Goal: Transaction & Acquisition: Purchase product/service

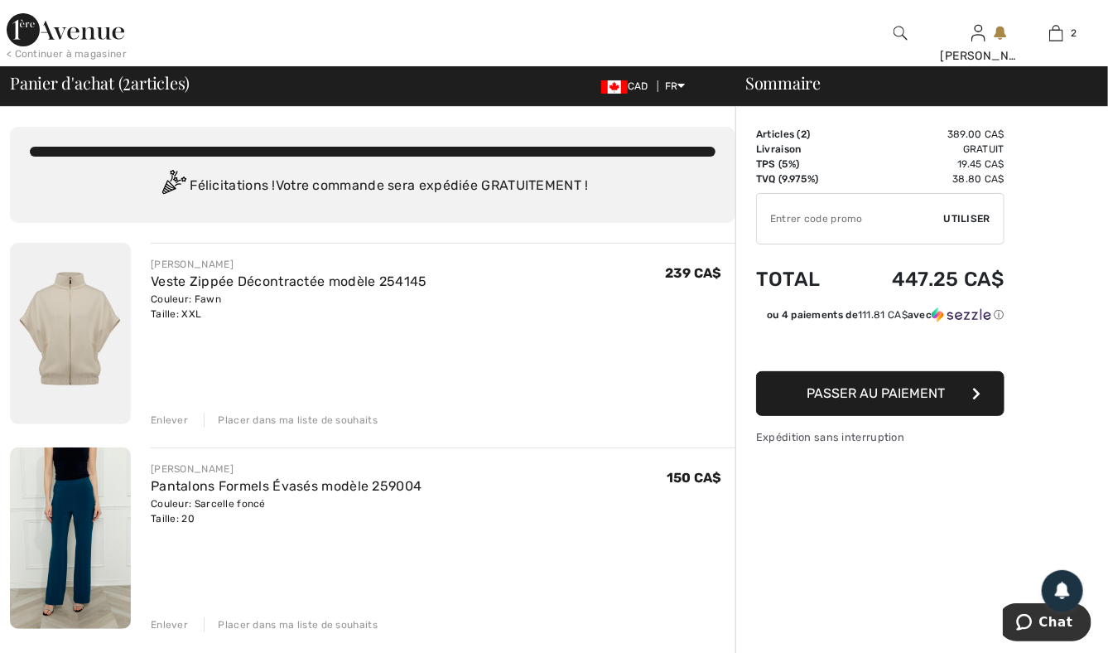
click at [72, 338] on img at bounding box center [70, 333] width 121 height 181
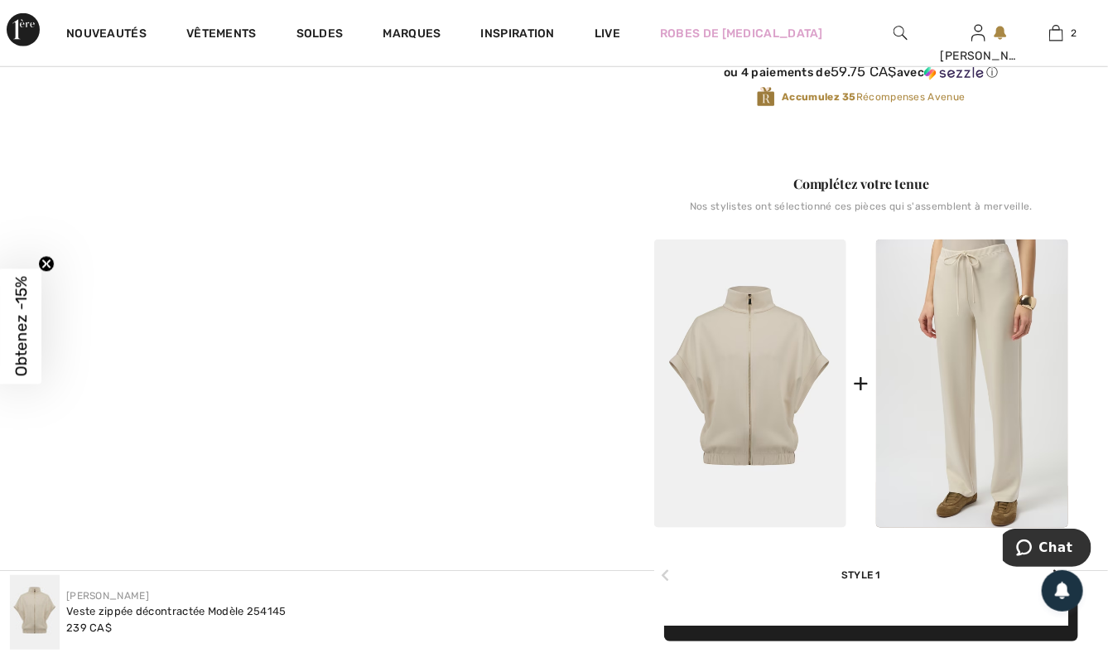
scroll to position [580, 0]
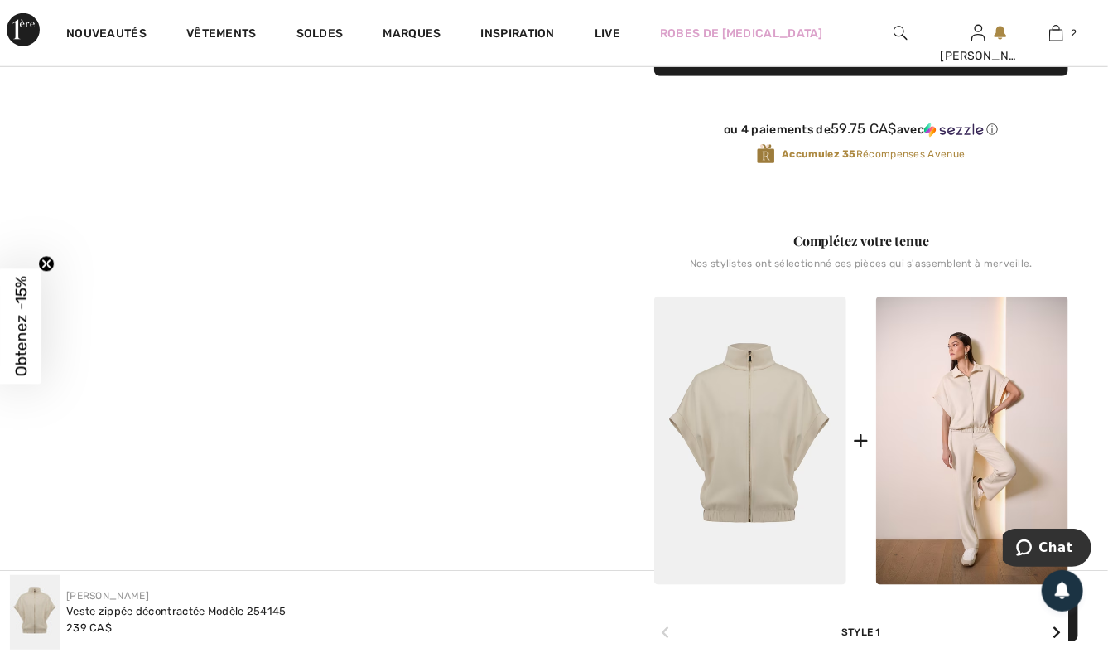
click at [955, 400] on img at bounding box center [972, 441] width 192 height 288
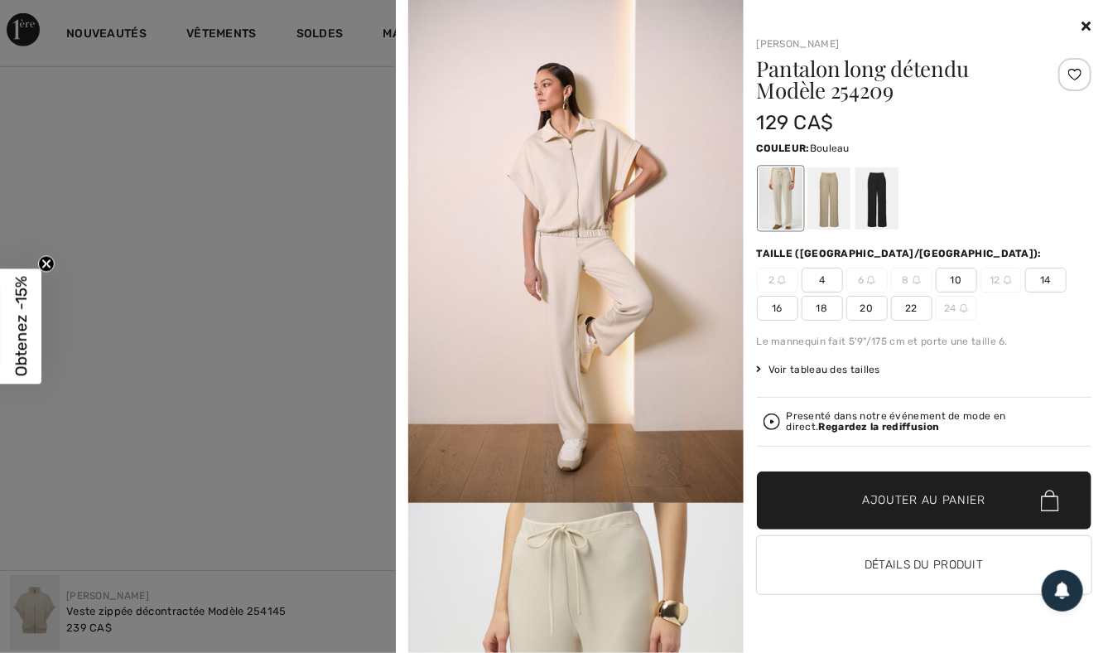
click at [835, 199] on div at bounding box center [828, 198] width 43 height 62
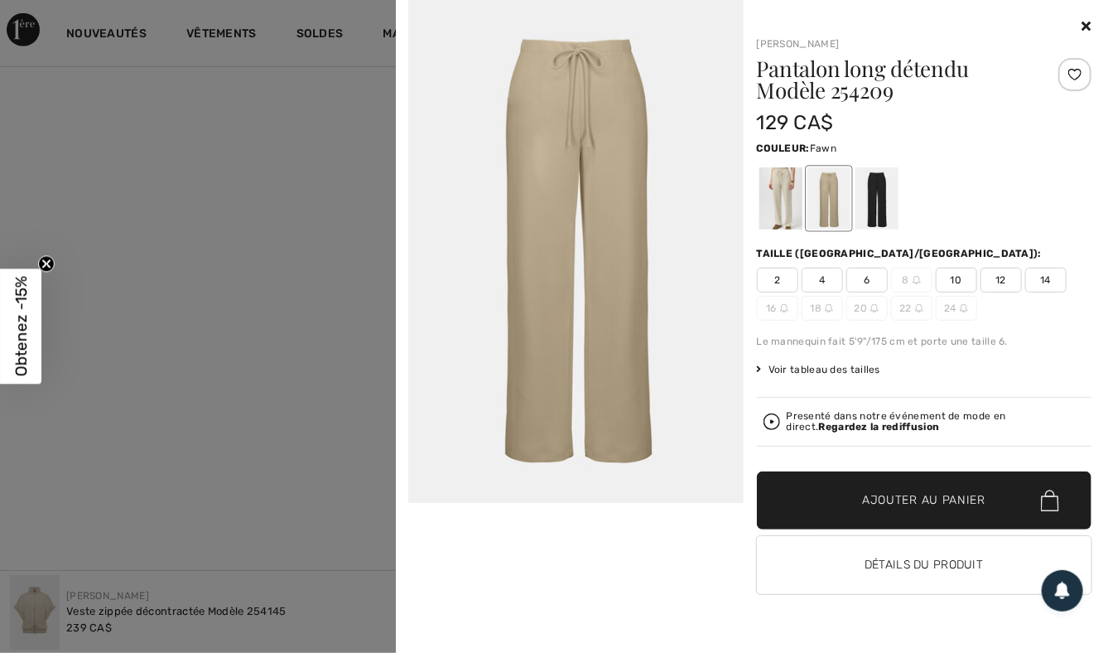
click at [872, 187] on div at bounding box center [876, 198] width 43 height 62
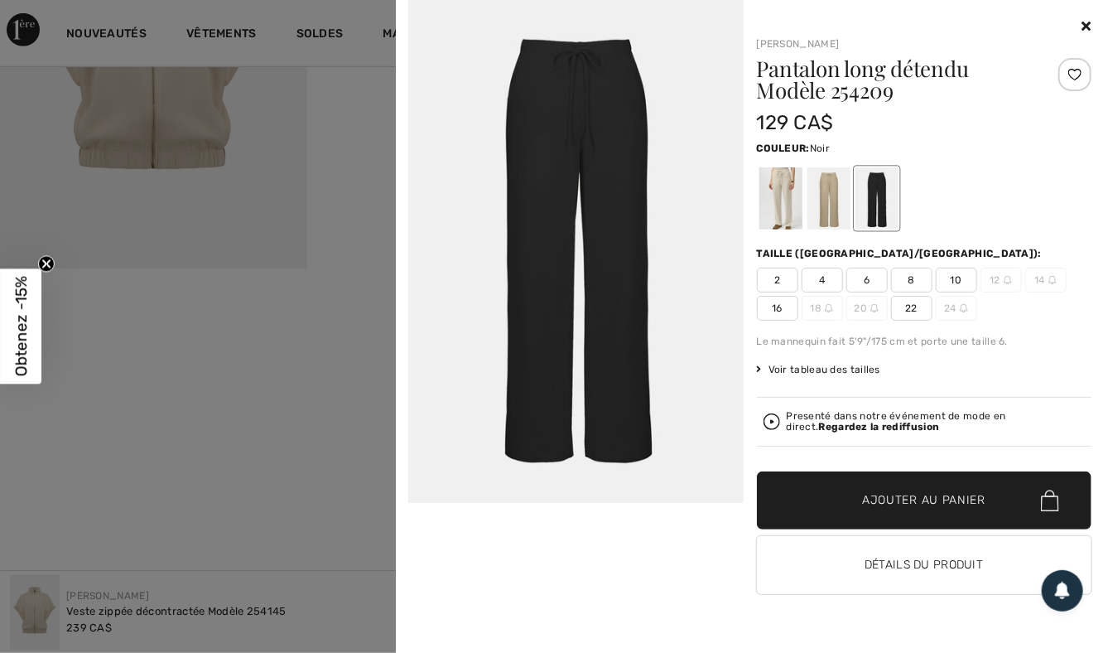
scroll to position [331, 0]
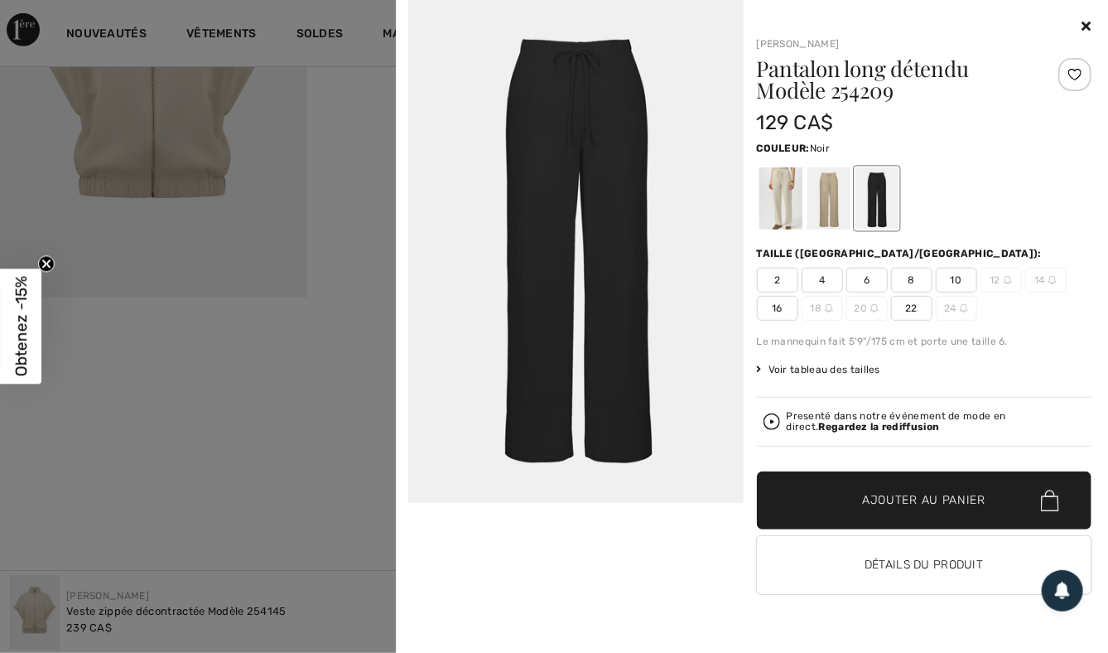
click at [1089, 27] on icon at bounding box center [1087, 25] width 9 height 13
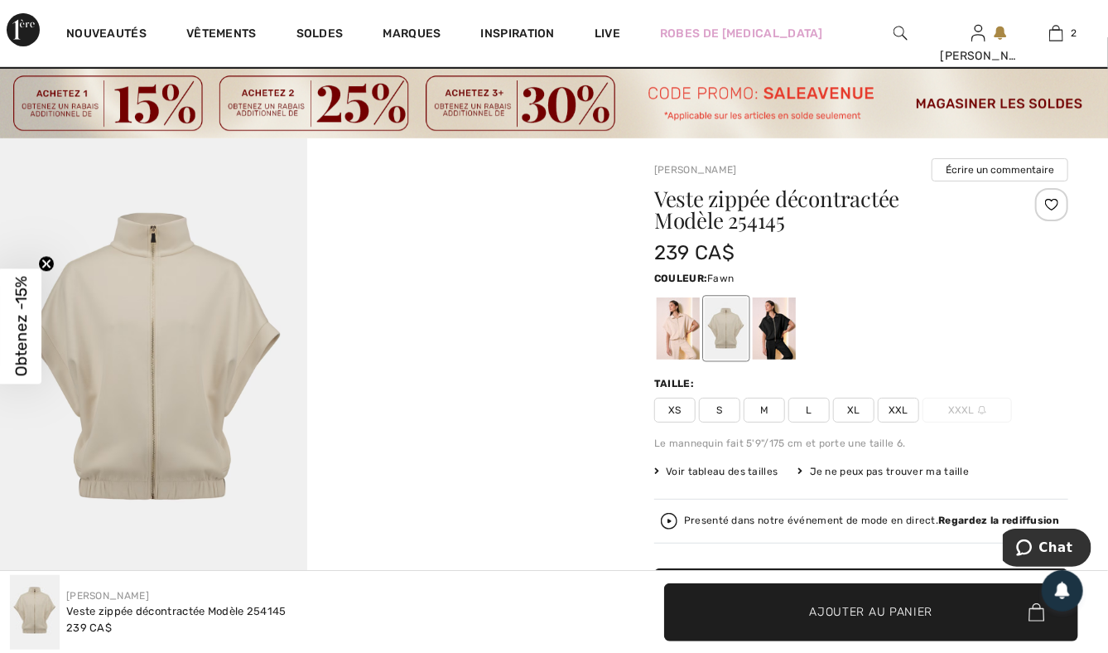
scroll to position [0, 0]
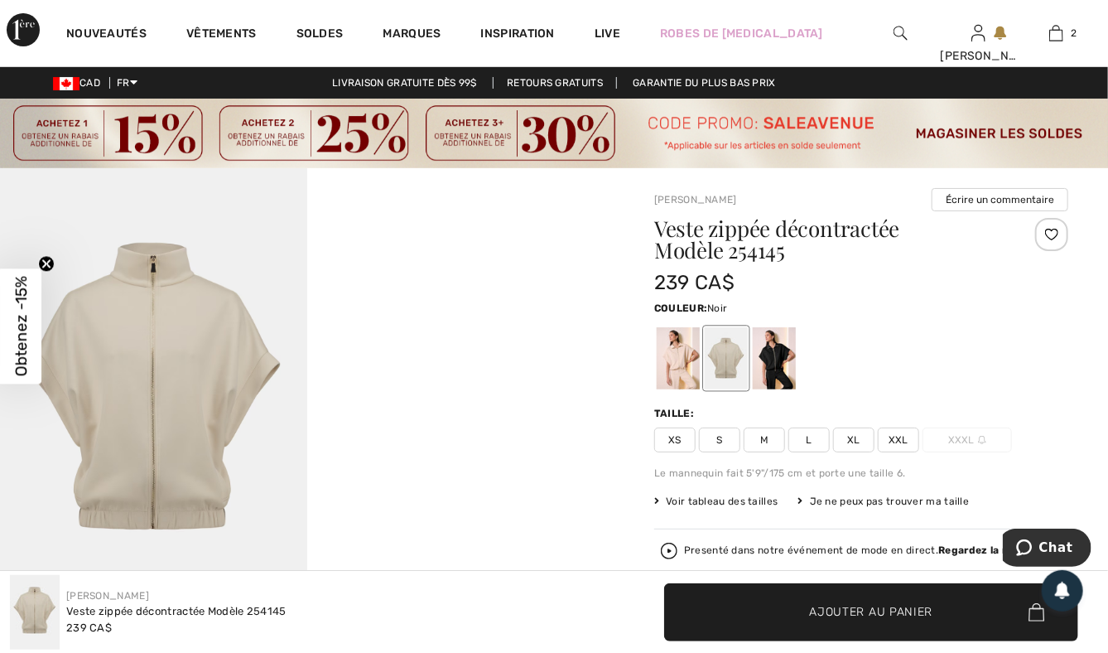
click at [787, 374] on div at bounding box center [774, 358] width 43 height 62
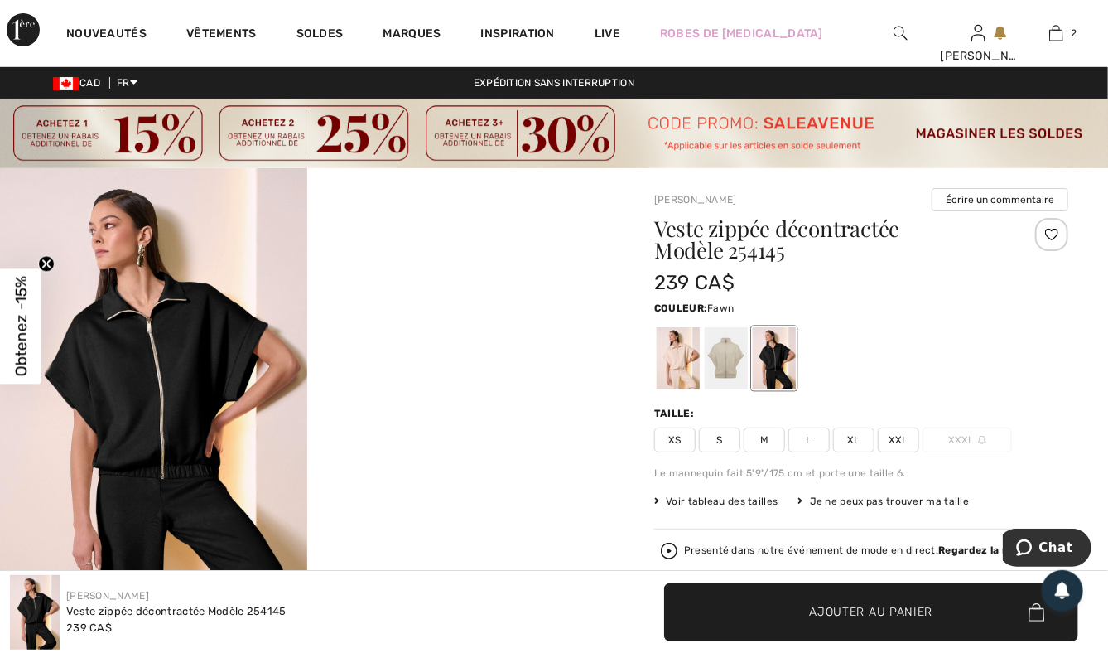
click at [728, 371] on div at bounding box center [726, 358] width 43 height 62
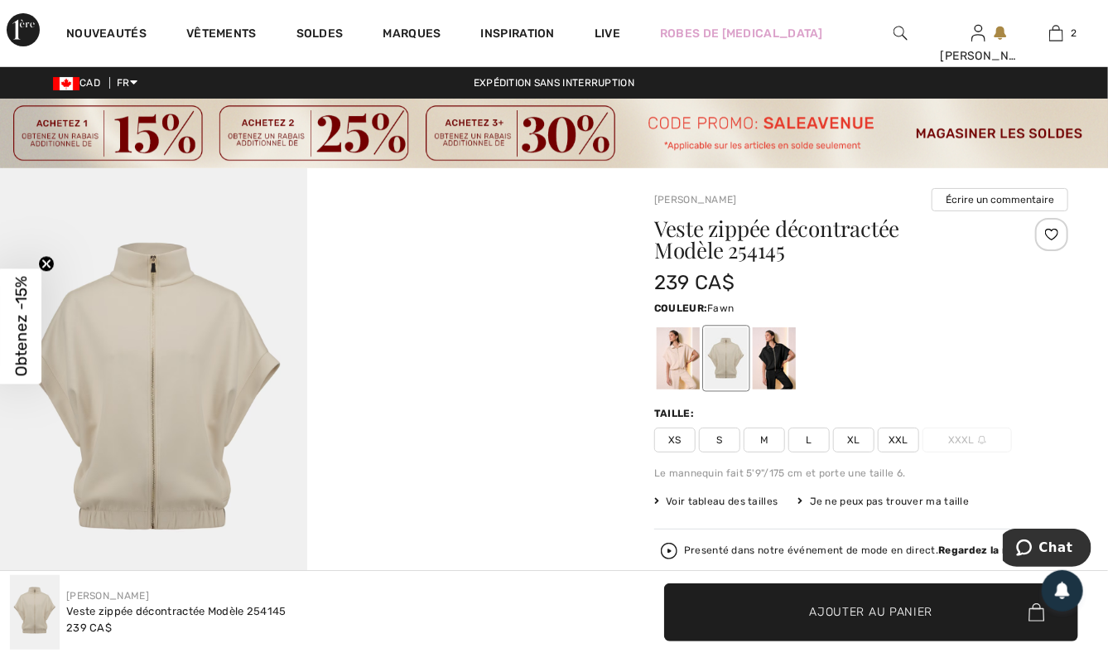
click at [727, 355] on div at bounding box center [726, 358] width 43 height 62
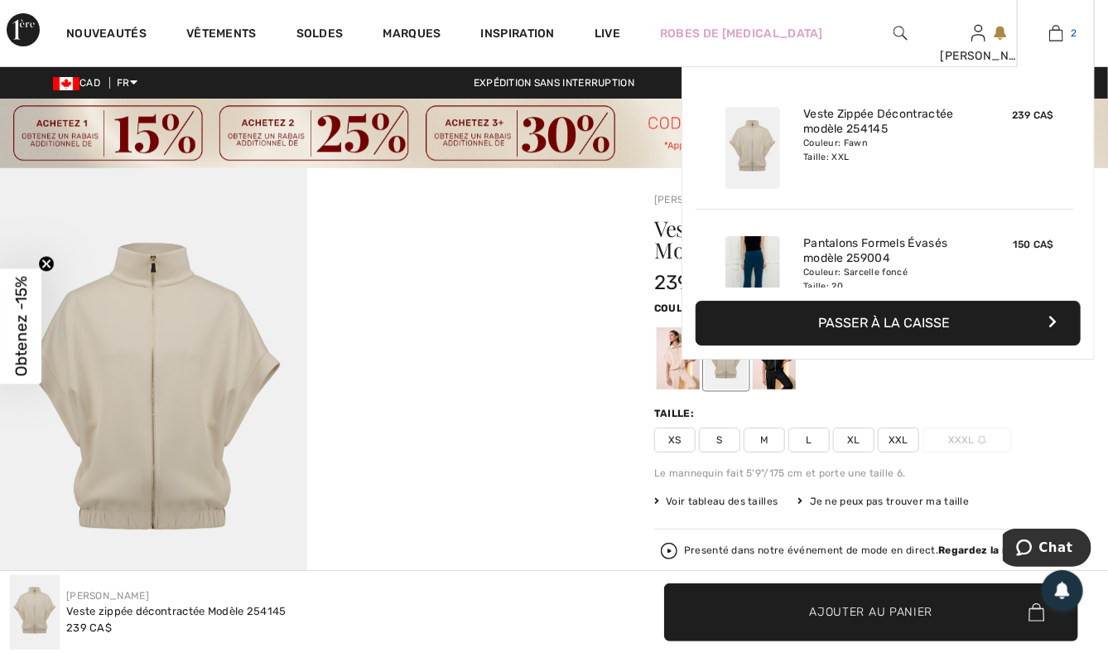
click at [1062, 35] on img at bounding box center [1057, 33] width 14 height 20
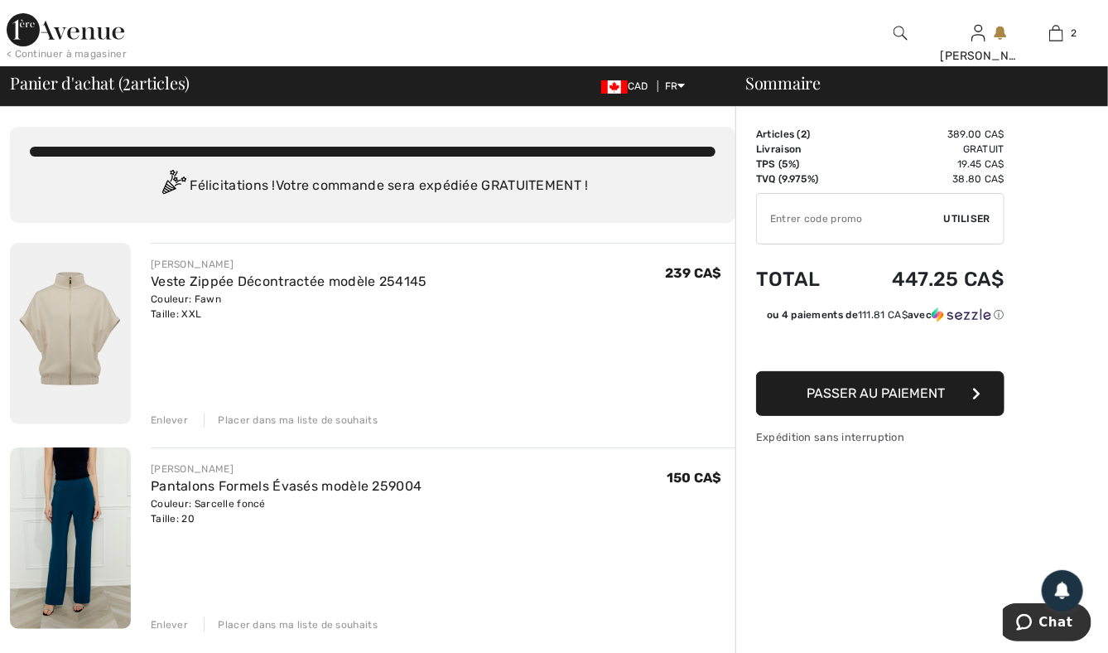
click at [168, 414] on div "Enlever" at bounding box center [169, 420] width 37 height 15
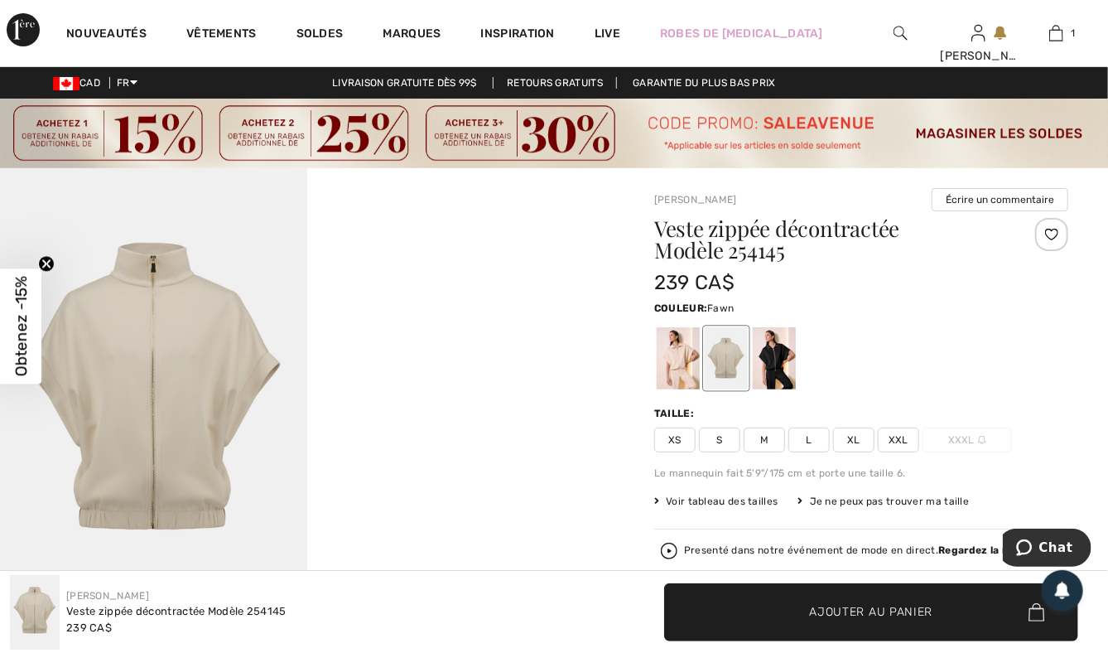
click at [726, 361] on div at bounding box center [726, 358] width 43 height 62
click at [684, 361] on div at bounding box center [678, 358] width 43 height 62
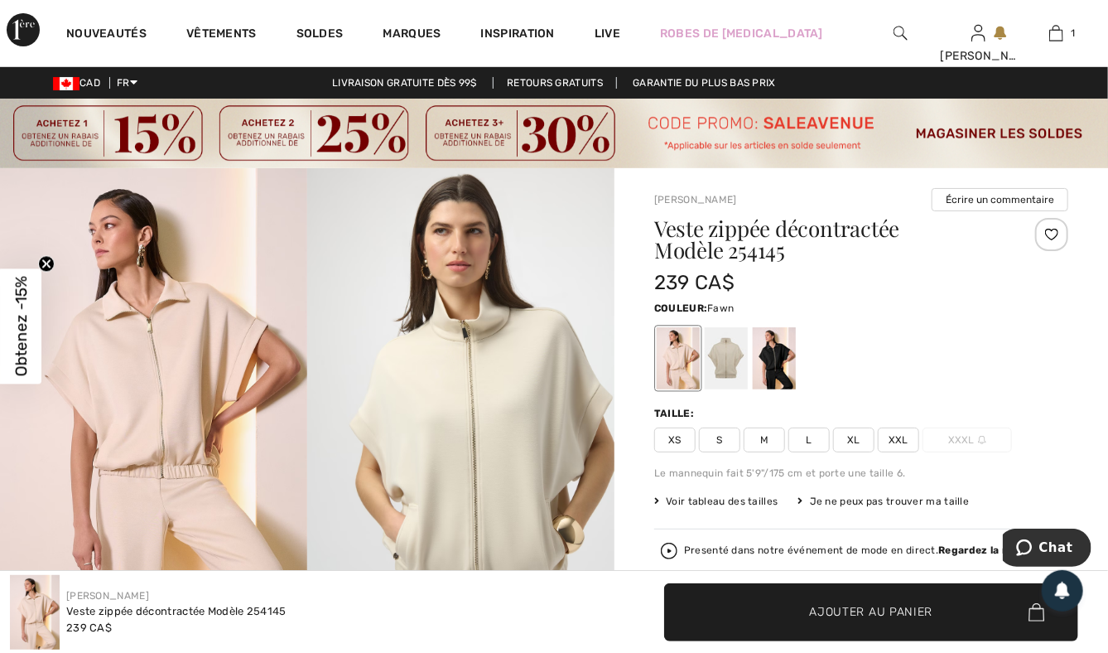
click at [723, 367] on div at bounding box center [726, 358] width 43 height 62
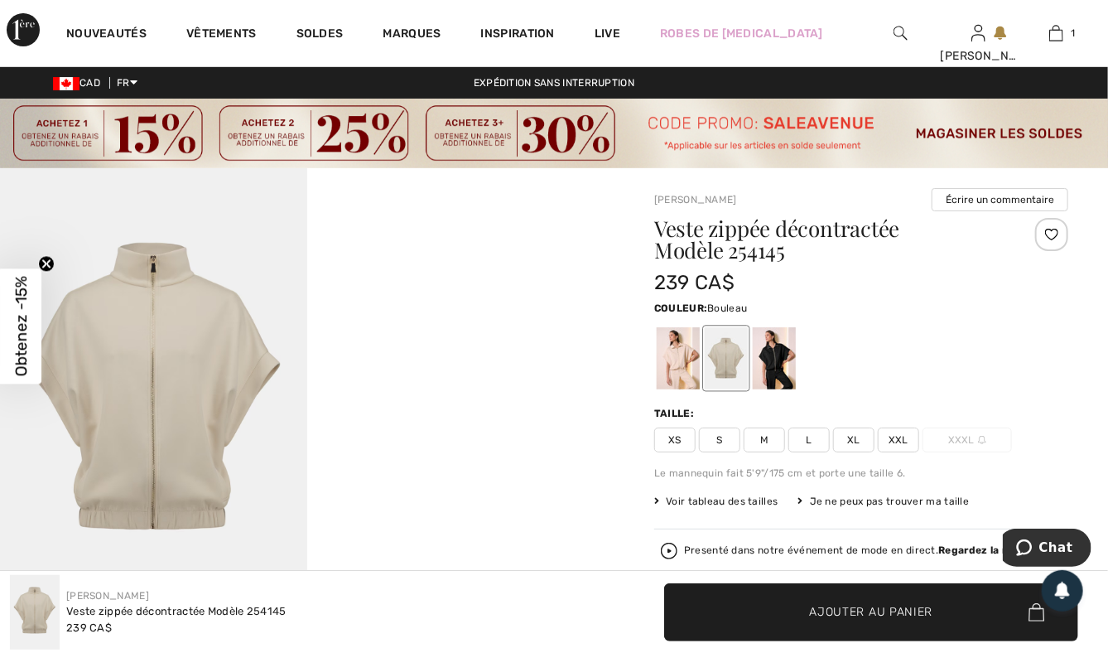
click at [674, 346] on div at bounding box center [678, 358] width 43 height 62
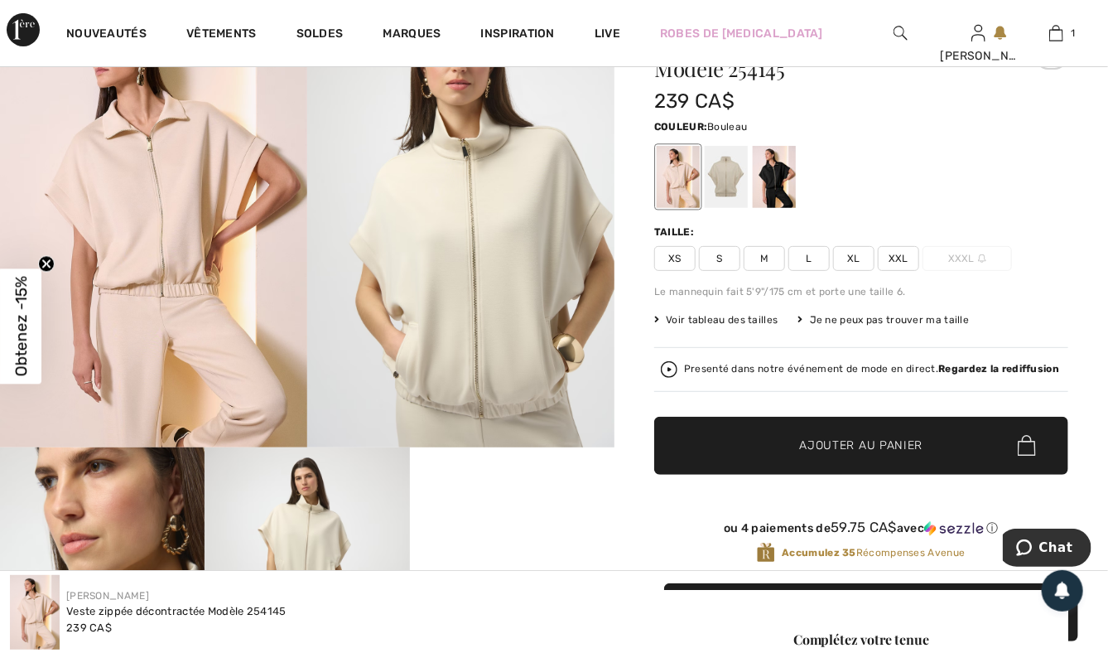
scroll to position [166, 0]
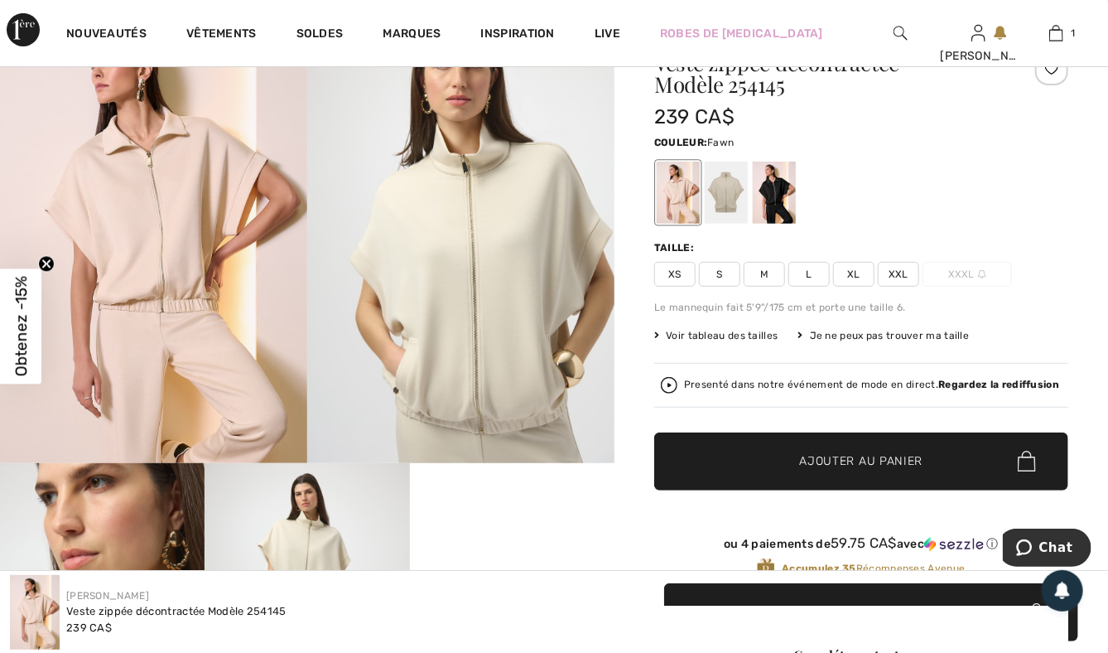
click at [722, 185] on div at bounding box center [726, 193] width 43 height 62
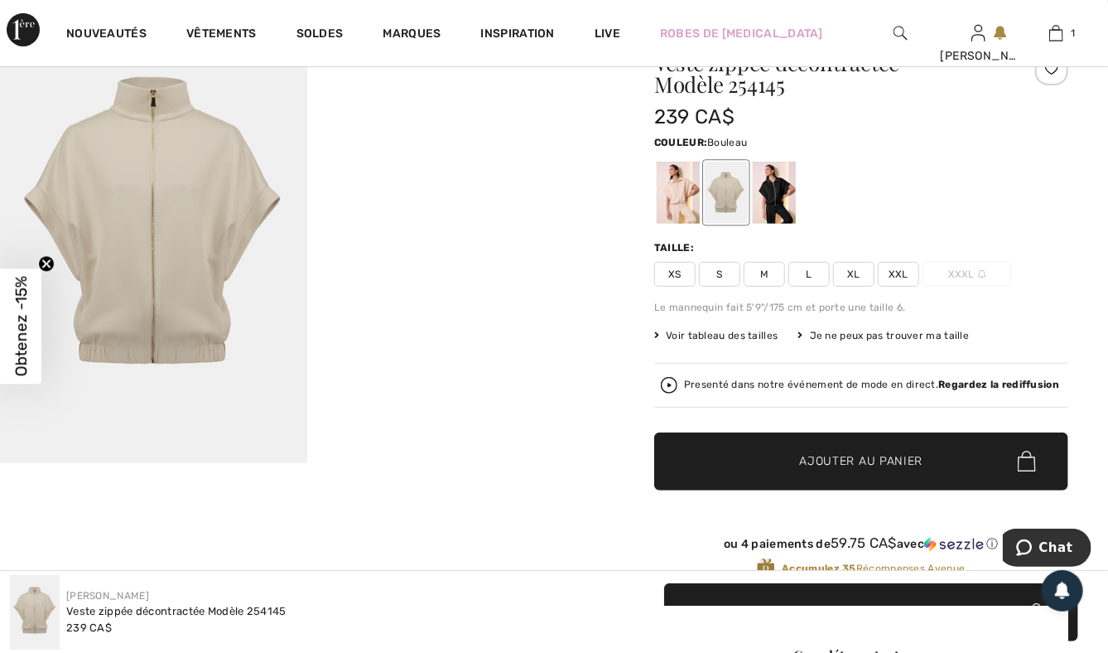
click at [661, 196] on div at bounding box center [678, 193] width 43 height 62
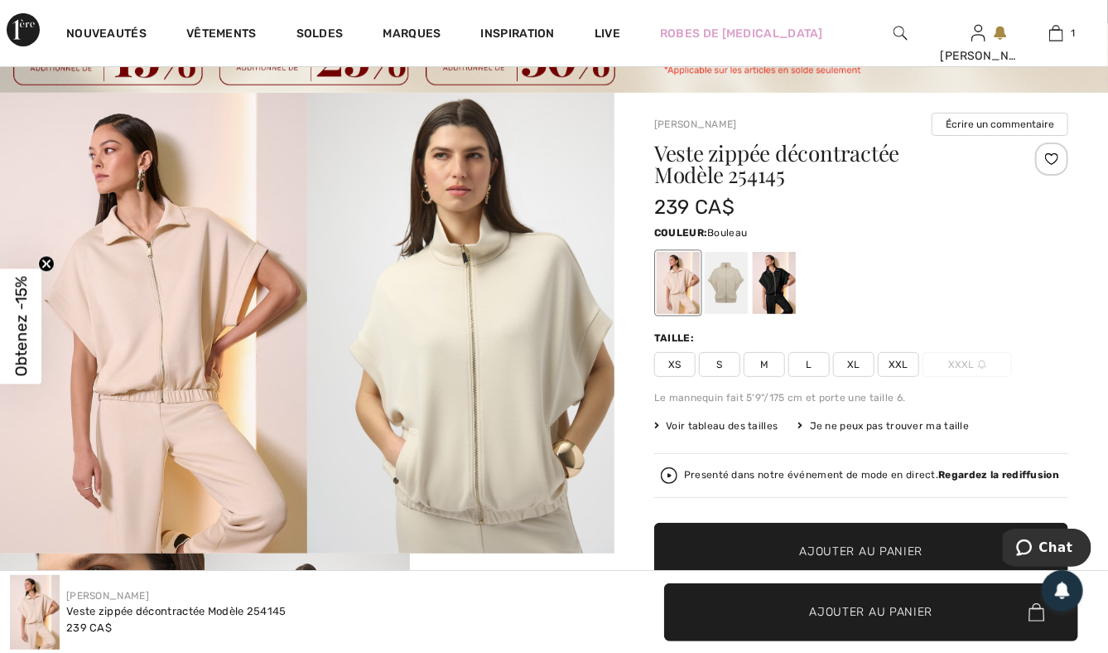
scroll to position [0, 0]
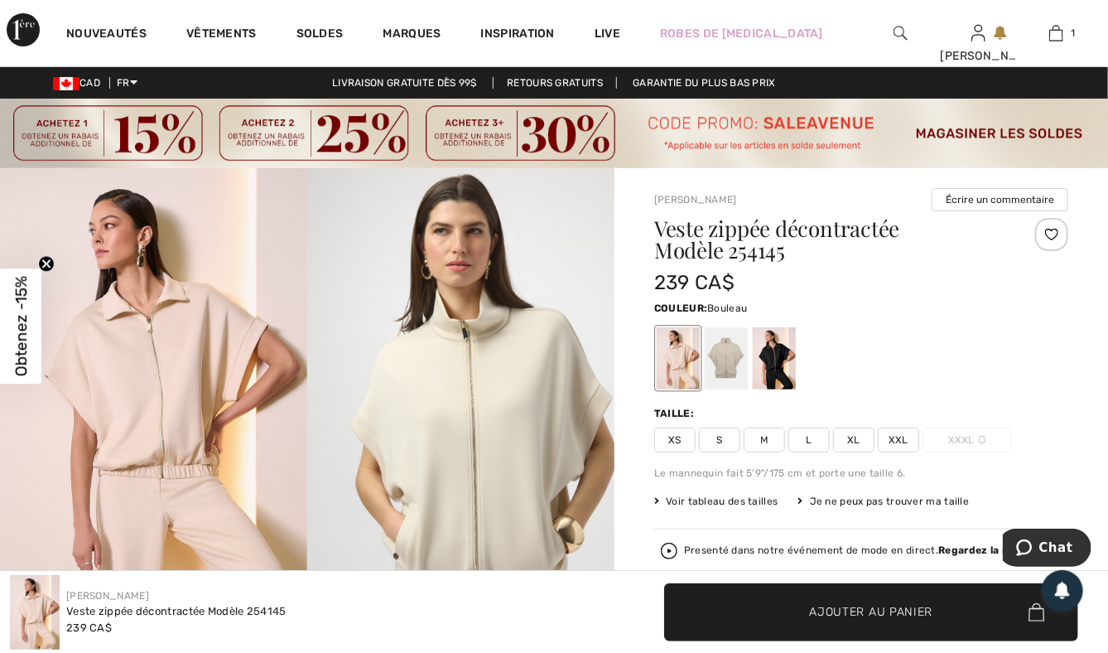
click at [909, 441] on span "XXL" at bounding box center [898, 439] width 41 height 25
click at [842, 610] on span "Ajouter au panier" at bounding box center [871, 611] width 123 height 17
